Goal: Obtain resource: Obtain resource

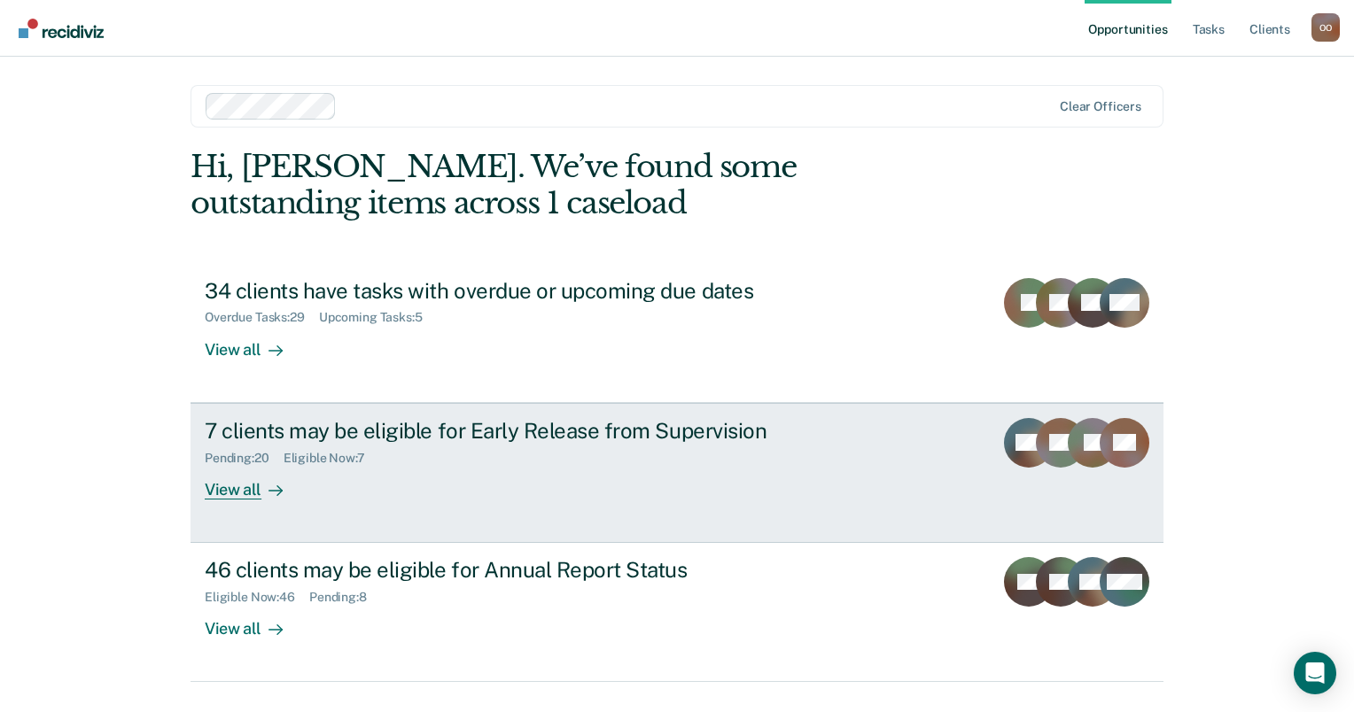
click at [216, 493] on div "View all" at bounding box center [254, 482] width 99 height 35
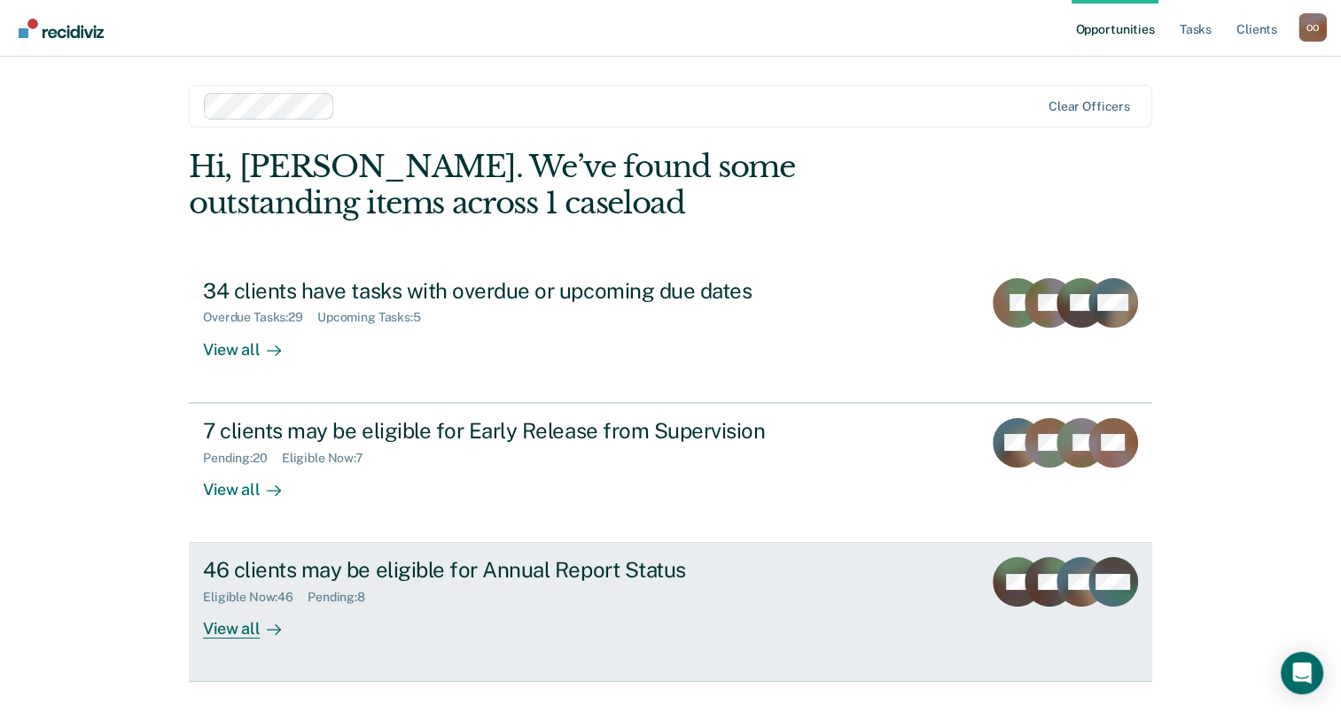
click at [249, 630] on div "View all" at bounding box center [252, 622] width 99 height 35
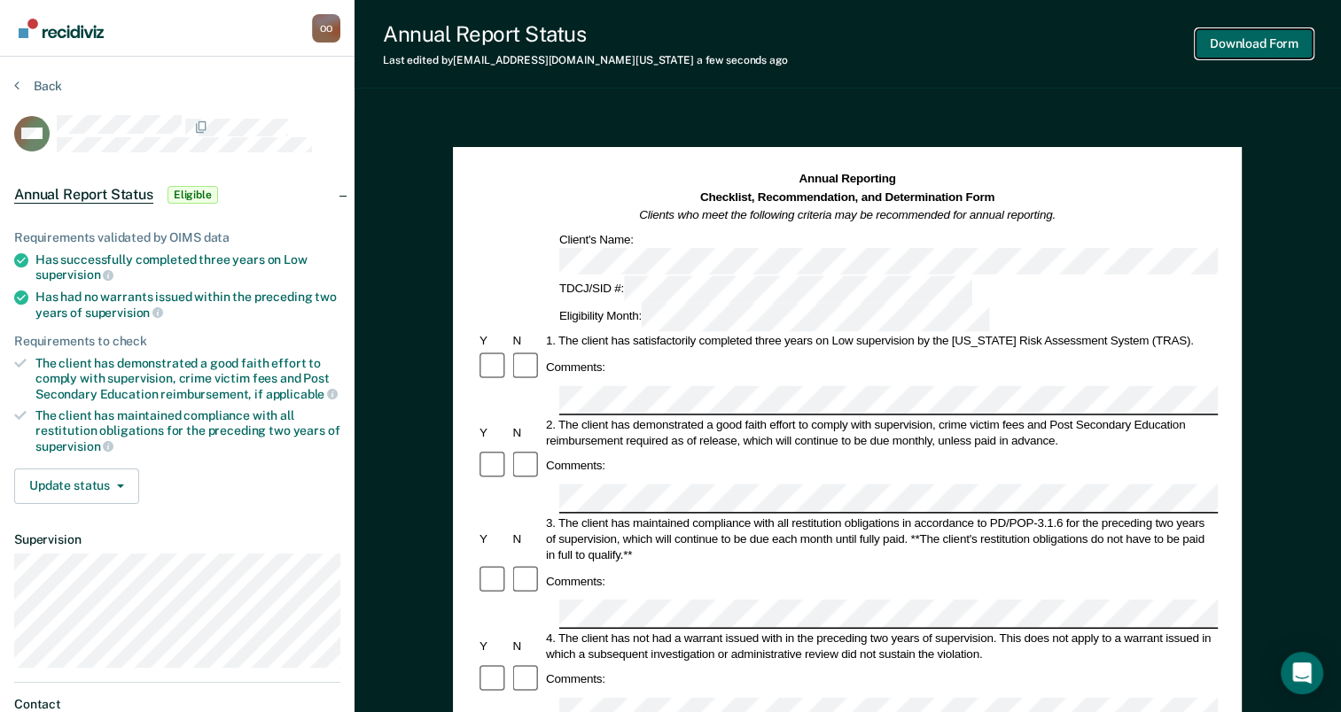
click at [1252, 43] on button "Download Form" at bounding box center [1253, 43] width 117 height 29
